Goal: Navigation & Orientation: Find specific page/section

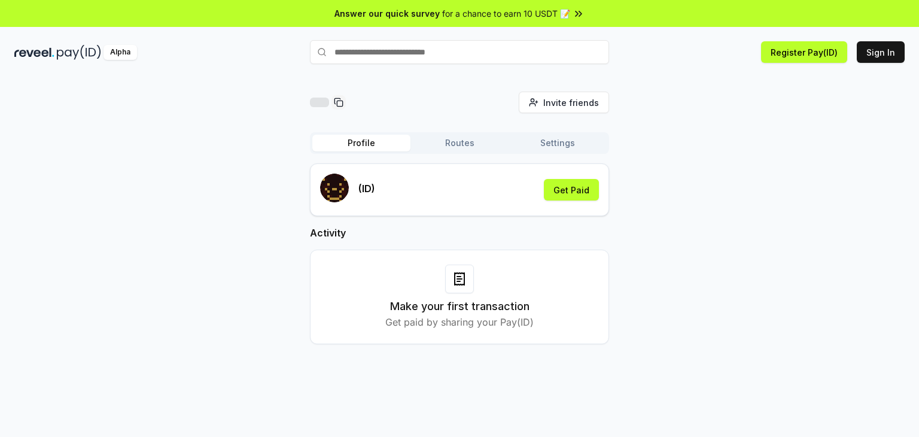
click at [444, 142] on button "Routes" at bounding box center [460, 143] width 98 height 17
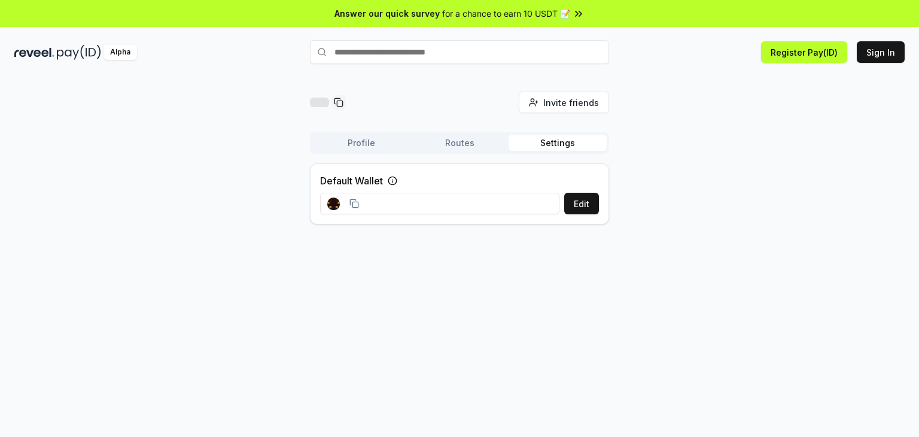
drag, startPoint x: 536, startPoint y: 142, endPoint x: 400, endPoint y: 149, distance: 135.4
click at [534, 142] on button "Settings" at bounding box center [558, 143] width 98 height 17
click at [366, 149] on button "Profile" at bounding box center [361, 143] width 98 height 17
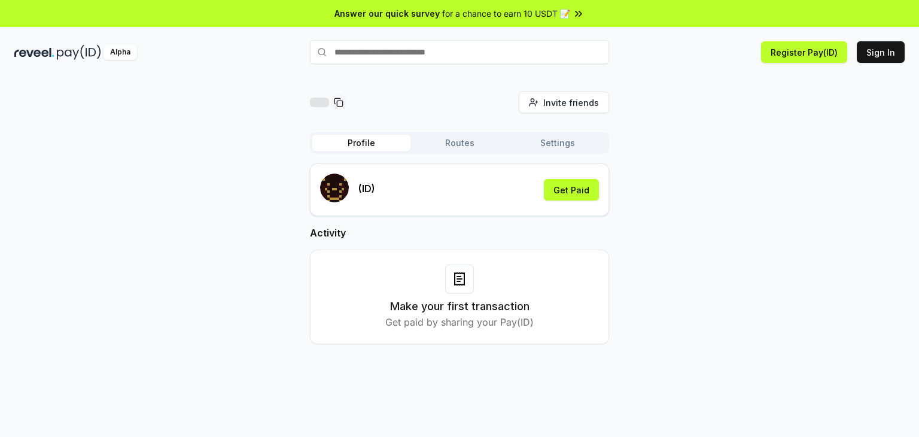
click at [470, 297] on div "Make your first transaction Get paid by sharing your Pay(ID)" at bounding box center [459, 297] width 269 height 65
